Goal: Register for event/course

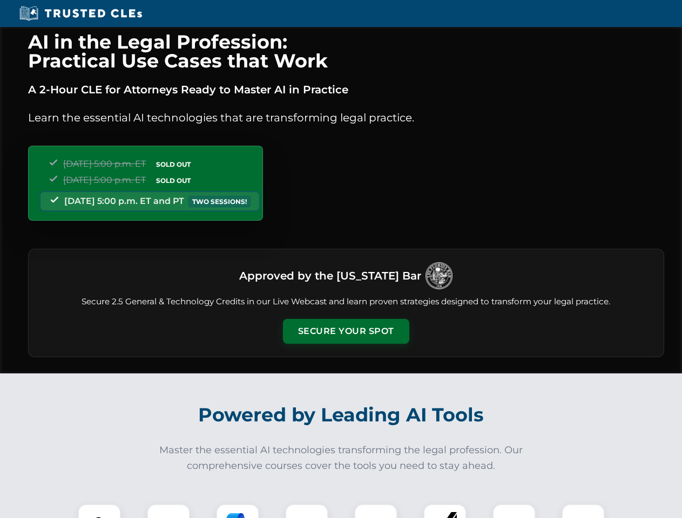
click at [346, 332] on button "Secure Your Spot" at bounding box center [346, 331] width 126 height 25
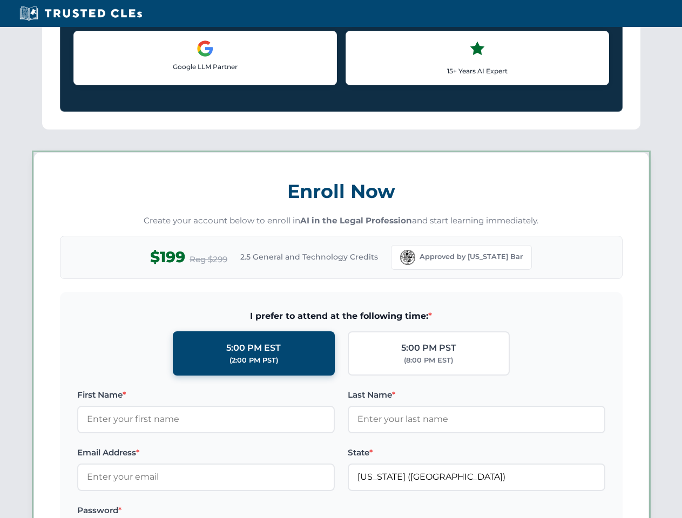
click at [238, 511] on label "Password *" at bounding box center [206, 510] width 258 height 13
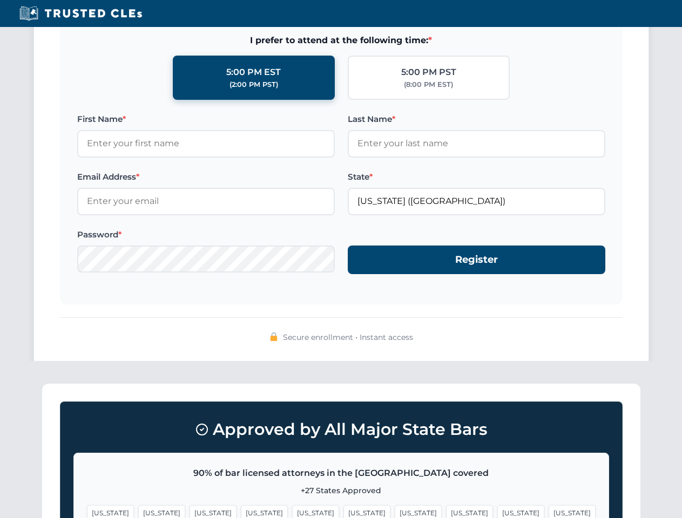
click at [497, 511] on span "[US_STATE]" at bounding box center [520, 513] width 47 height 16
